Goal: Book appointment/travel/reservation

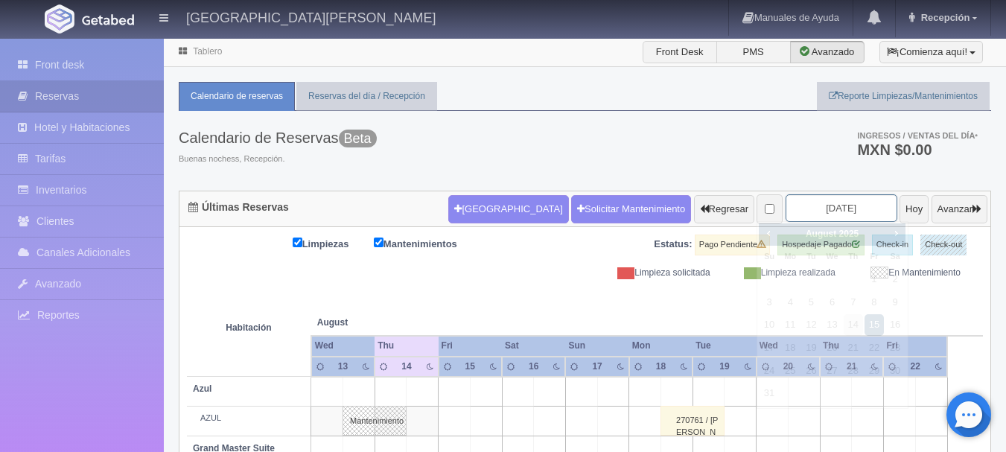
click at [806, 213] on input "[DATE]" at bounding box center [842, 208] width 112 height 28
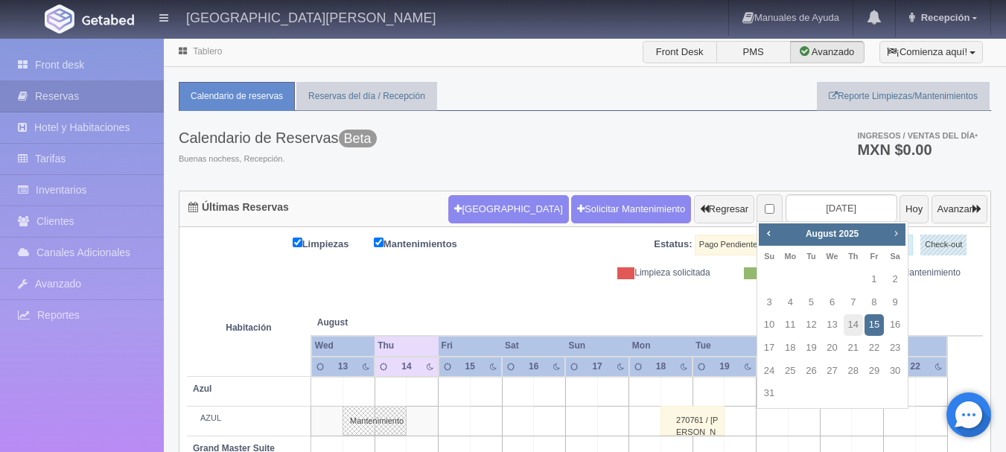
click at [893, 235] on span "Next" at bounding box center [896, 233] width 12 height 12
click at [901, 232] on span "Next" at bounding box center [896, 233] width 12 height 12
click at [767, 390] on link "30" at bounding box center [769, 394] width 19 height 22
type input "[DATE]"
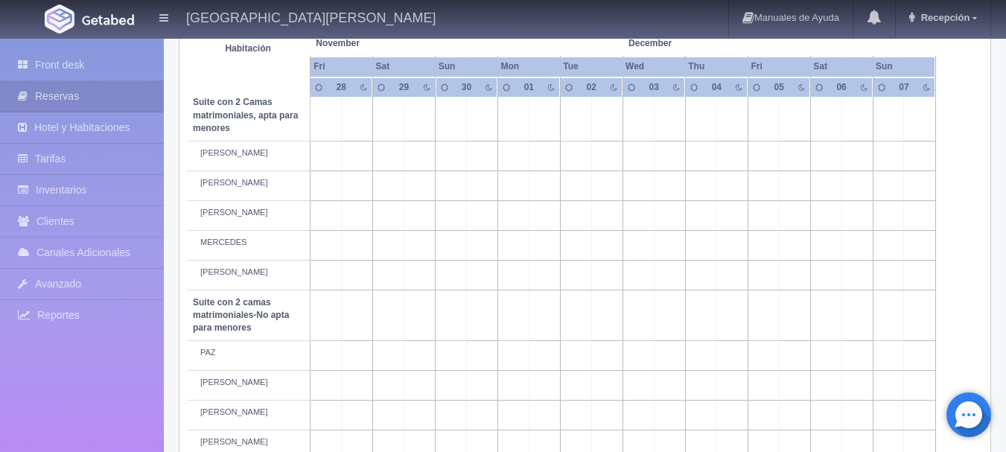
scroll to position [981, 0]
